Goal: Navigation & Orientation: Go to known website

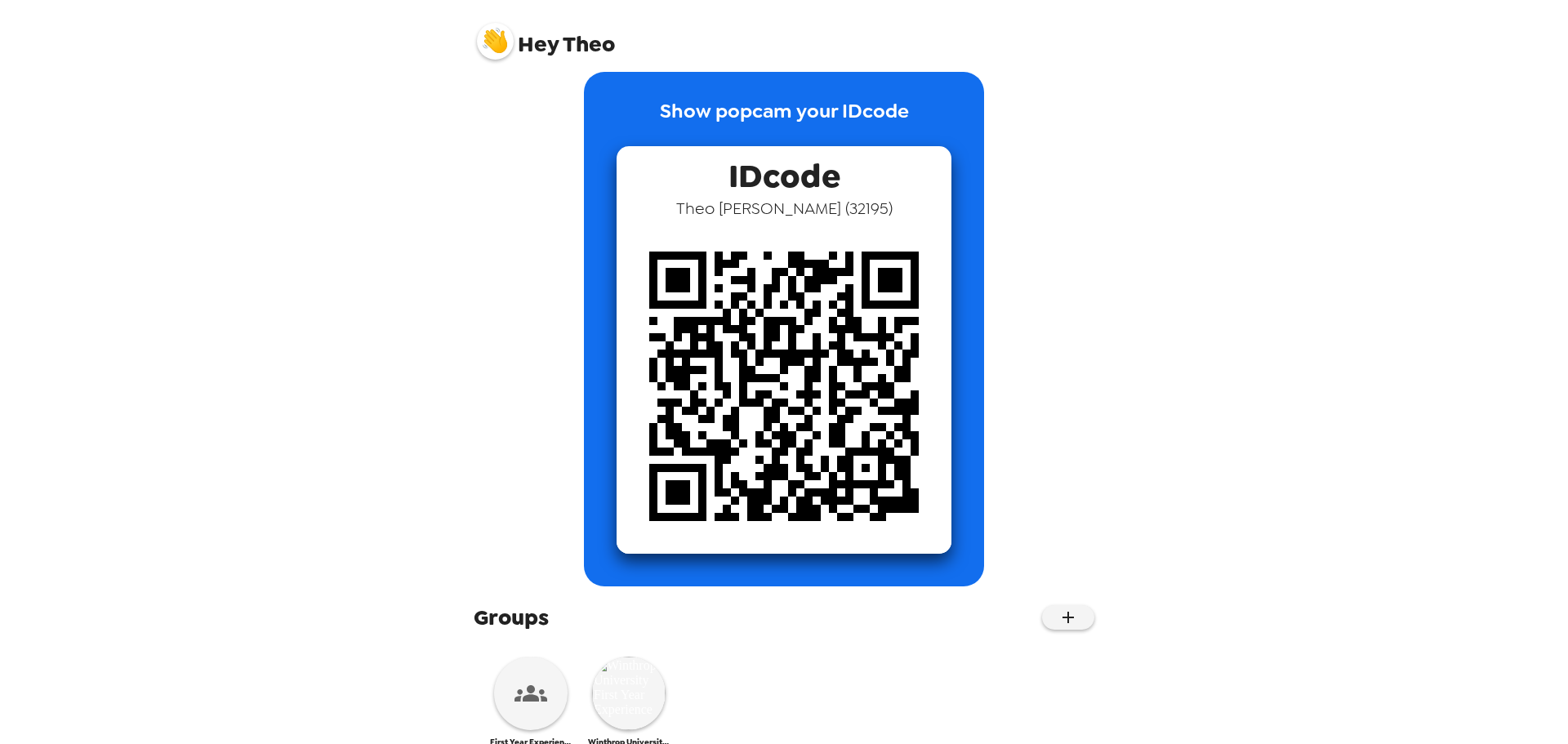
scroll to position [58, 0]
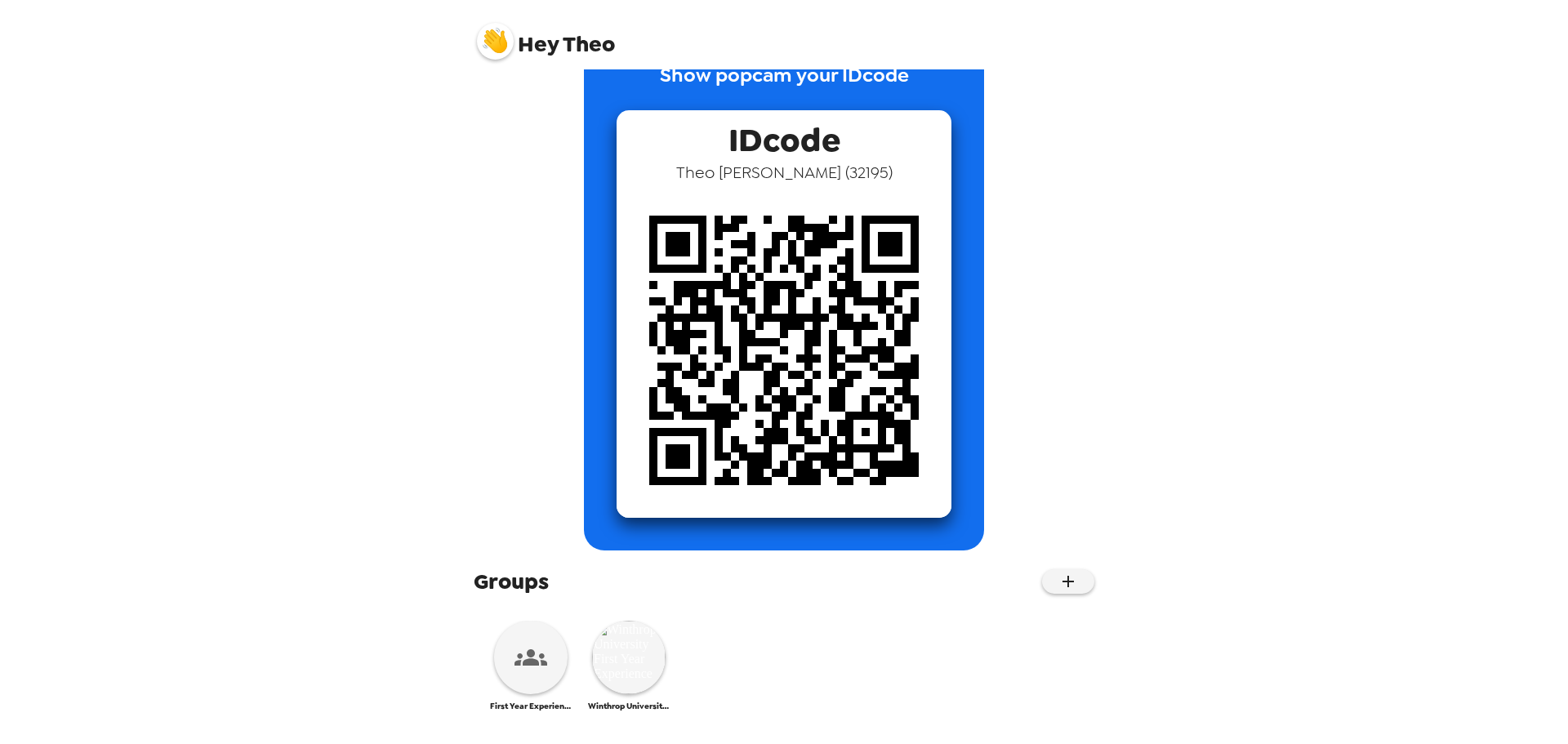
click at [536, 668] on icon at bounding box center [531, 657] width 33 height 33
